Goal: Check status: Check status

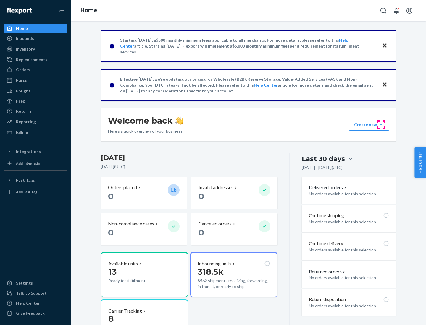
click at [381, 125] on button "Create new Create new inbound Create new order Create new product" at bounding box center [369, 125] width 40 height 12
click at [20, 101] on div "Prep" at bounding box center [20, 101] width 9 height 6
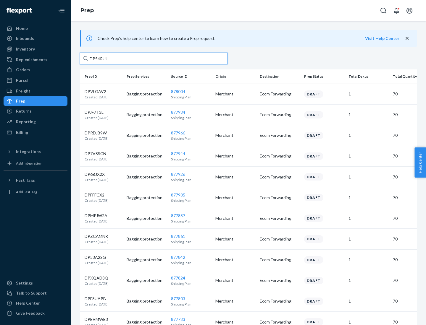
type input "DP54RUJL"
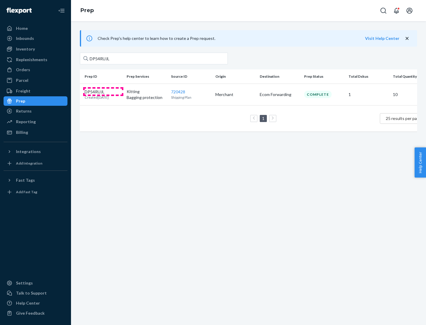
click at [103, 91] on p "DP54RUJL" at bounding box center [97, 92] width 24 height 6
